Goal: Communication & Community: Answer question/provide support

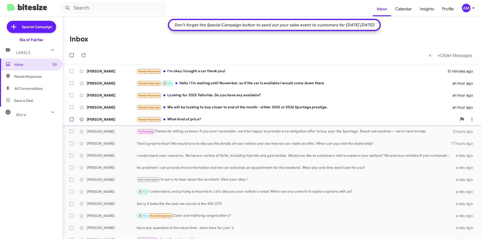
click at [218, 120] on div "Needs Response What kind of price?" at bounding box center [297, 119] width 320 height 6
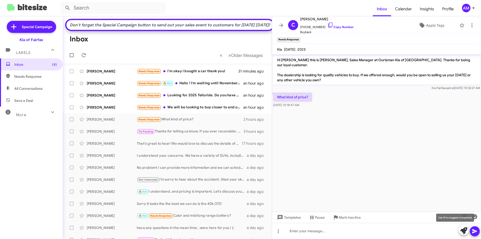
click at [468, 231] on button at bounding box center [463, 230] width 10 height 10
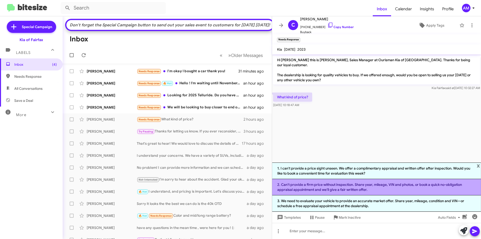
click at [370, 190] on li "2. Can't provide a firm price without inspection. Share year, mileage, VIN and …" at bounding box center [376, 187] width 209 height 16
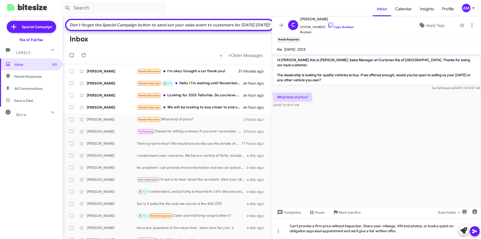
click at [473, 231] on icon at bounding box center [474, 231] width 6 height 6
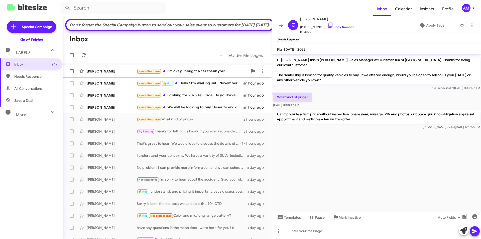
click at [197, 74] on div "Needs Response I'm okay I bought a car thank you!" at bounding box center [192, 71] width 111 height 6
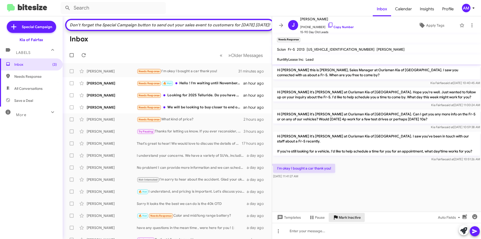
click at [351, 217] on span "Mark Inactive" at bounding box center [349, 217] width 22 height 9
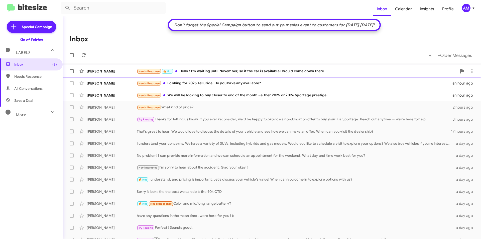
click at [226, 74] on div "Sani Craig Needs Response 🔥 Hot Hello ! I'm waiting until November, so if the c…" at bounding box center [272, 71] width 410 height 10
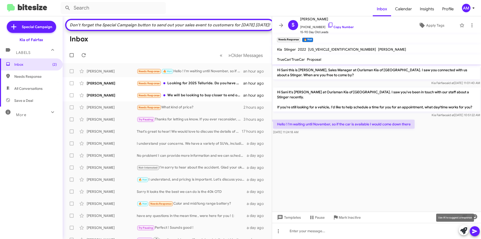
click at [466, 229] on icon at bounding box center [463, 230] width 7 height 7
click at [463, 230] on icon at bounding box center [463, 230] width 7 height 7
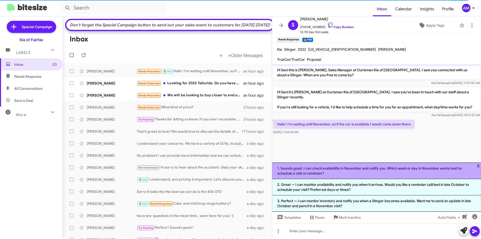
click at [374, 171] on li "1. Sounds good. I can check availability in November and notify you. Which week…" at bounding box center [376, 170] width 209 height 17
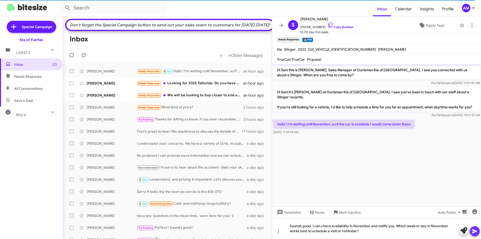
drag, startPoint x: 475, startPoint y: 232, endPoint x: 471, endPoint y: 226, distance: 7.4
click at [475, 232] on icon at bounding box center [474, 231] width 6 height 6
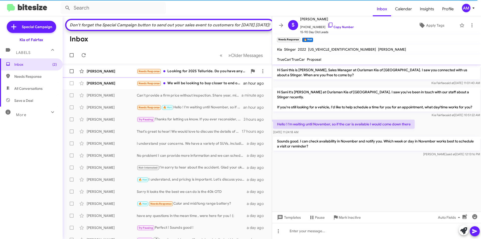
click at [211, 74] on div "Needs Response Looking for 2025 Telluride. Do you have any available?" at bounding box center [192, 71] width 111 height 6
click at [215, 76] on div "John Hamilton Needs Response Looking for 2025 Telluride. Do you have any availa…" at bounding box center [167, 71] width 201 height 10
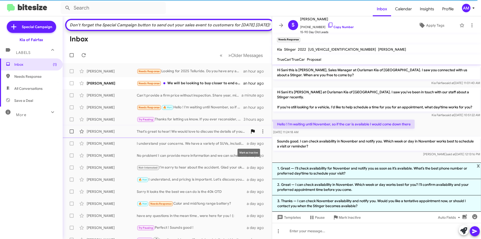
scroll to position [29, 0]
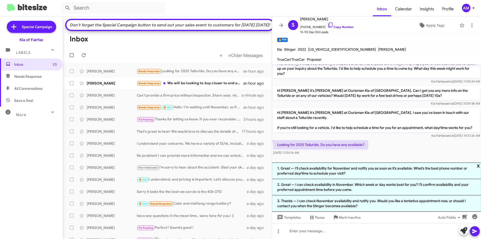
click at [477, 166] on span "x" at bounding box center [477, 165] width 3 height 6
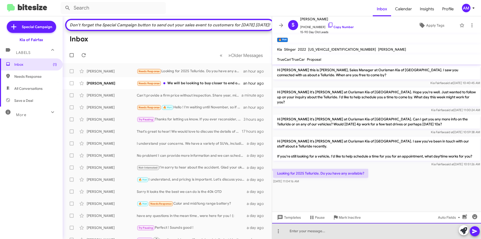
click at [299, 232] on div at bounding box center [376, 231] width 209 height 16
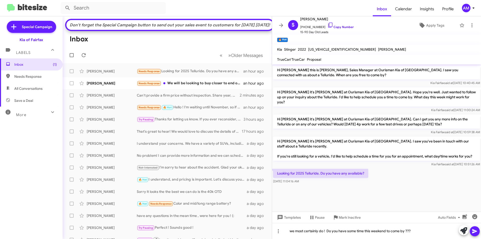
click at [475, 231] on icon at bounding box center [474, 231] width 5 height 4
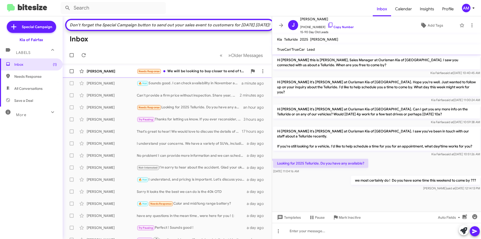
click at [224, 75] on span "David Porter Needs Response We will be looking to buy closer to end of the mont…" at bounding box center [167, 71] width 209 height 12
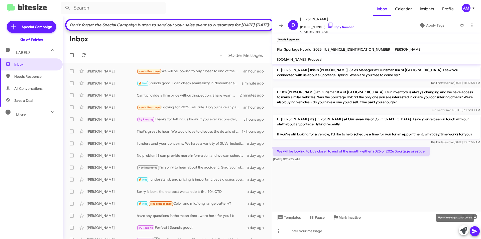
click at [461, 230] on icon at bounding box center [463, 230] width 7 height 7
click at [467, 230] on icon at bounding box center [463, 230] width 7 height 7
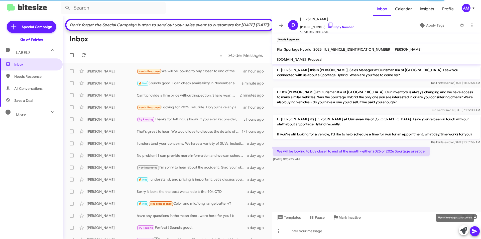
click at [462, 230] on icon at bounding box center [463, 230] width 7 height 7
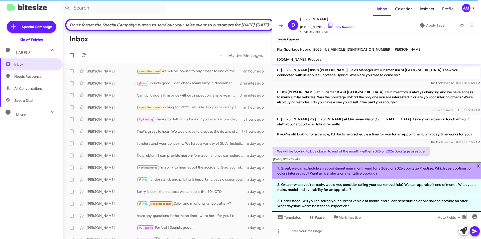
click at [381, 172] on li "1. Great, we can schedule an appointment near month-end for a 2025 or 2026 Spor…" at bounding box center [376, 170] width 209 height 17
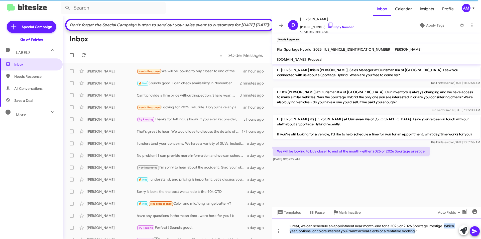
drag, startPoint x: 443, startPoint y: 225, endPoint x: 414, endPoint y: 237, distance: 31.6
click at [414, 237] on div "Great, we can schedule an appointment near month-end for a 2025 or 2026 Sportag…" at bounding box center [376, 228] width 209 height 21
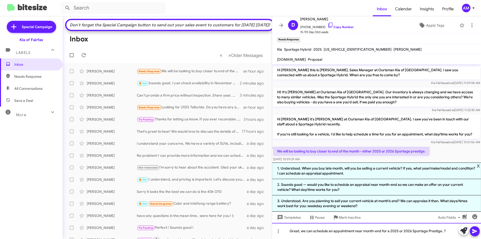
click at [446, 232] on div "Great, we can schedule an appointment near month-end for a 2025 or 2026 Sportag…" at bounding box center [376, 231] width 209 height 16
click at [474, 233] on icon at bounding box center [474, 231] width 6 height 6
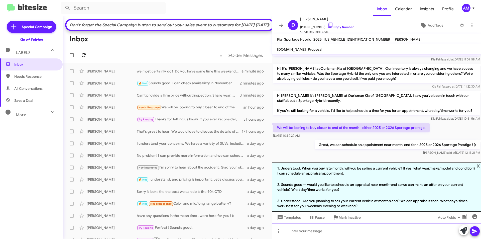
scroll to position [19, 0]
